Goal: Find specific page/section: Find specific page/section

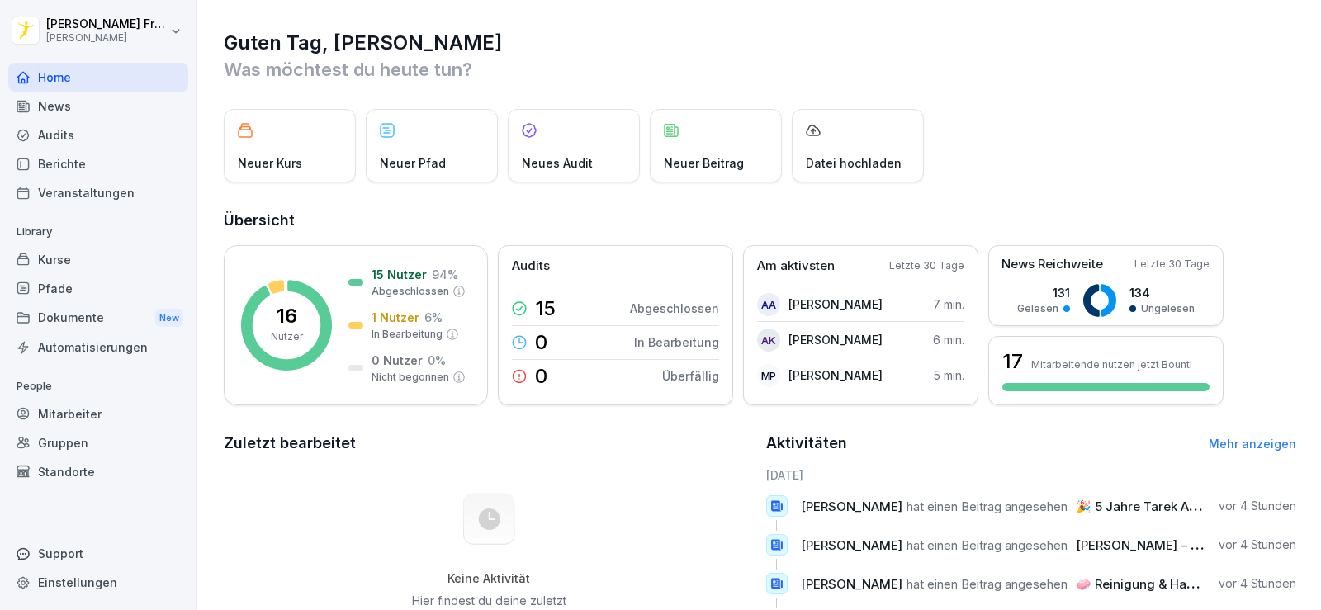
click at [312, 324] on rect at bounding box center [286, 325] width 91 height 91
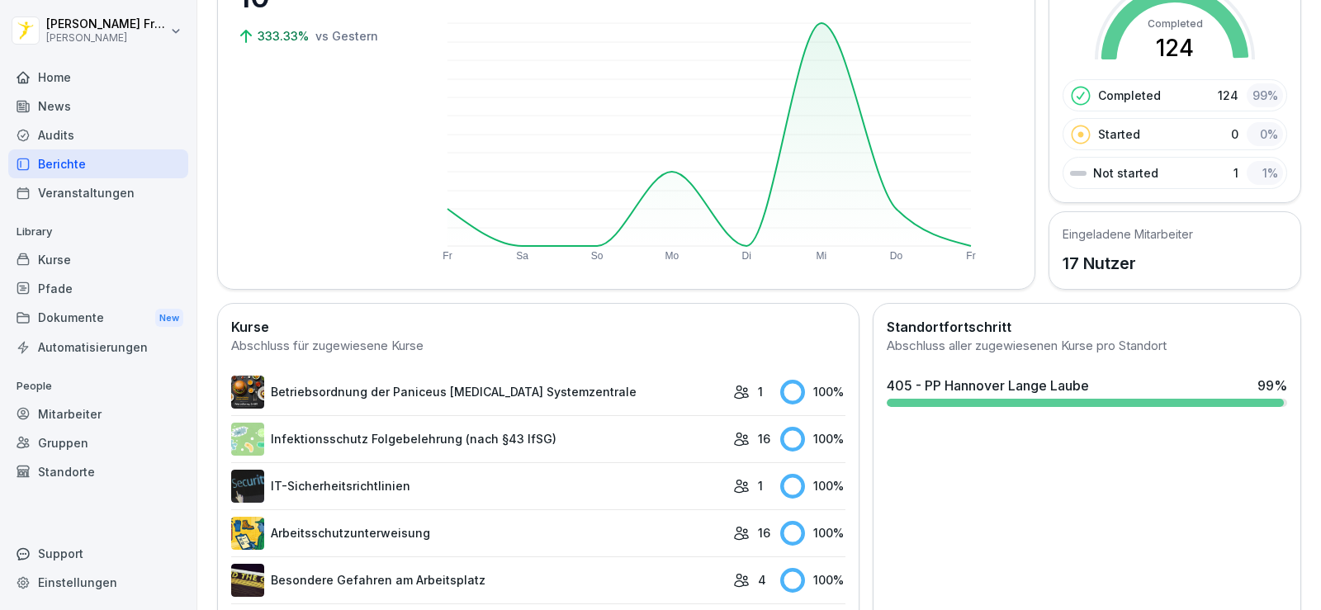
scroll to position [178, 0]
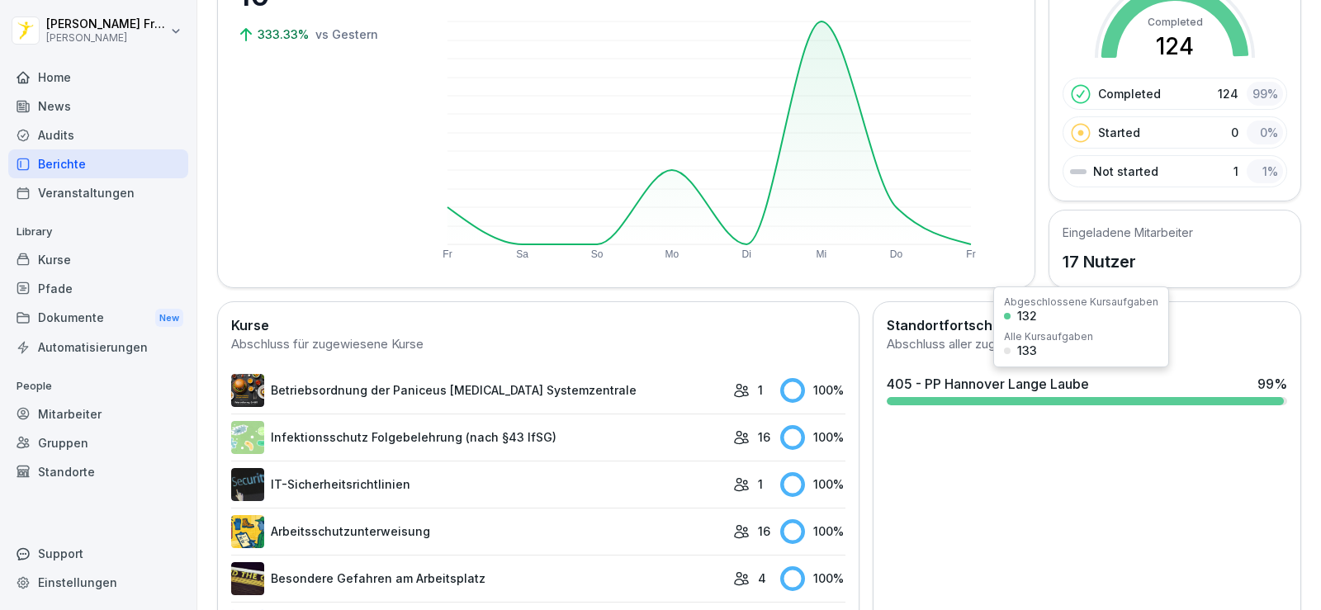
click at [976, 398] on div at bounding box center [1085, 401] width 397 height 8
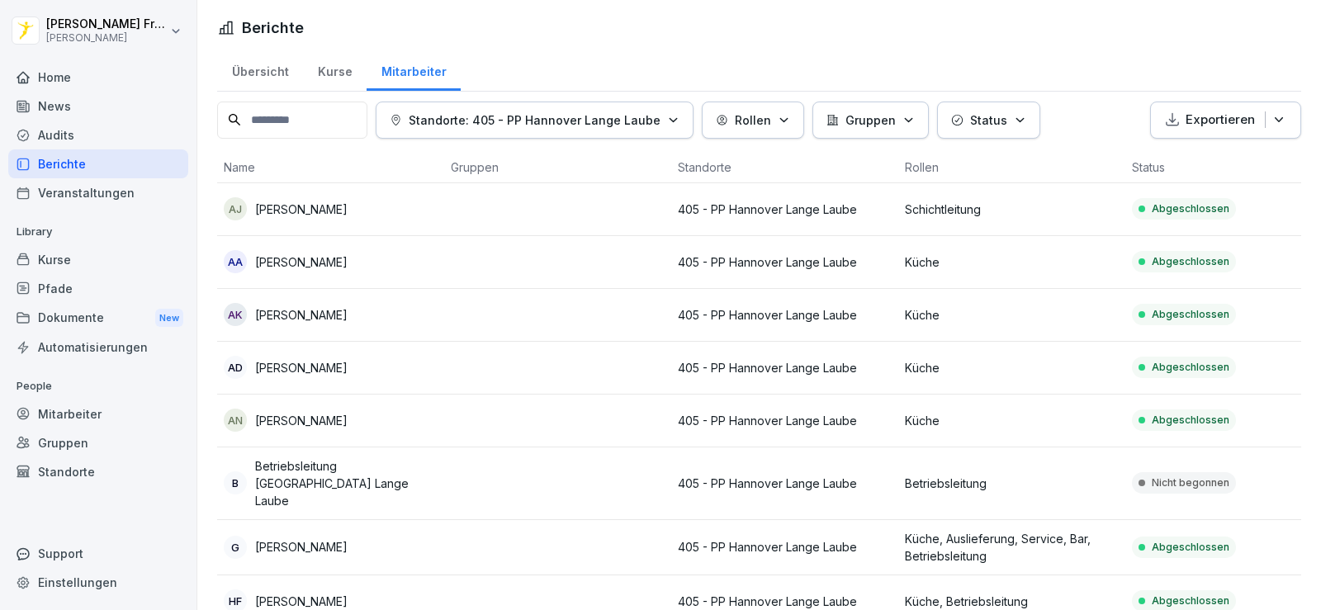
click at [88, 85] on div "Home" at bounding box center [98, 77] width 180 height 29
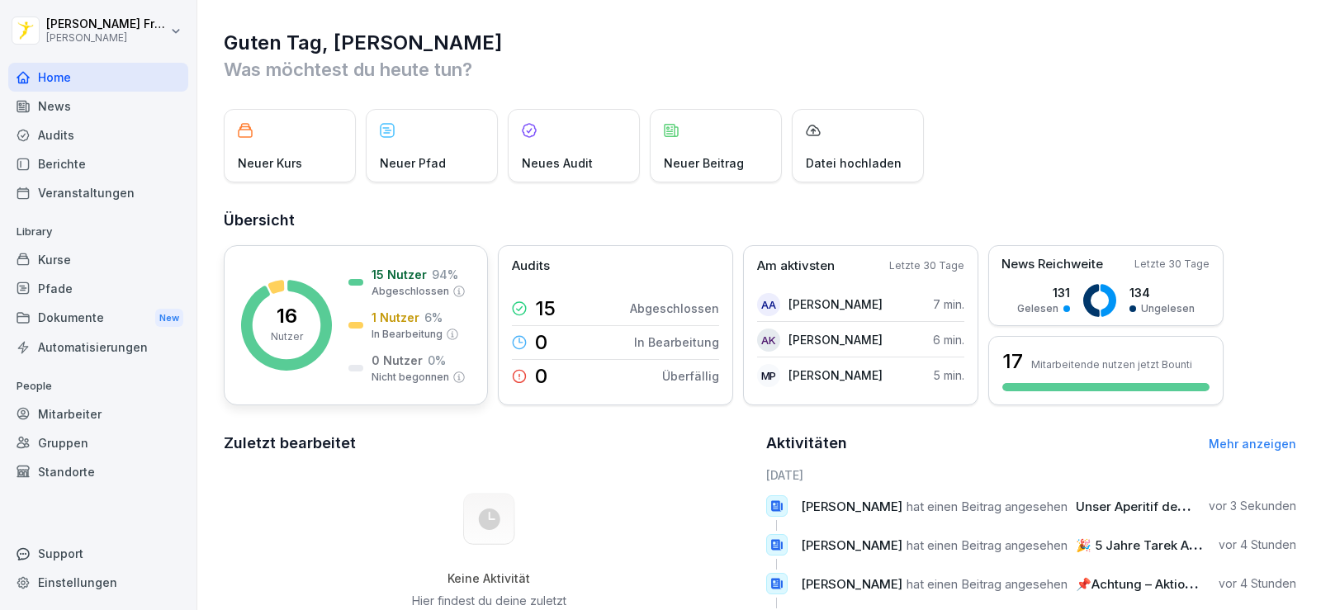
click at [294, 314] on p "16" at bounding box center [287, 316] width 21 height 20
